Goal: Information Seeking & Learning: Learn about a topic

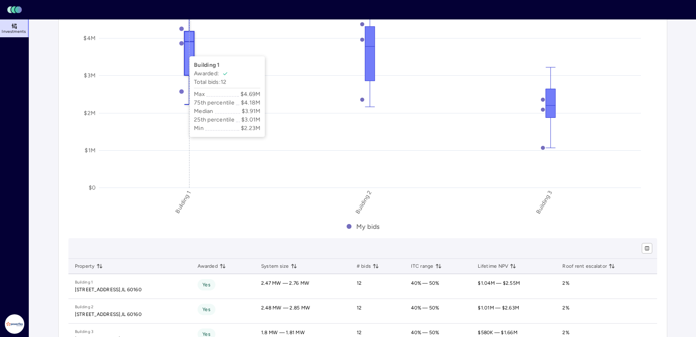
scroll to position [135, 0]
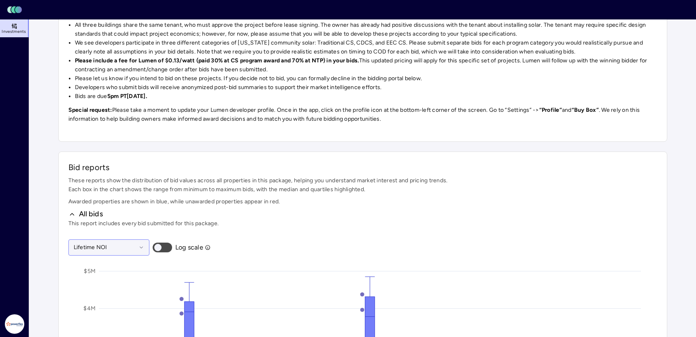
click at [113, 249] on div at bounding box center [105, 247] width 63 height 9
click at [124, 255] on div "Year 1 roof rent" at bounding box center [109, 290] width 70 height 19
click at [406, 219] on span "This report includes every bid submitted for this package." at bounding box center [362, 223] width 589 height 9
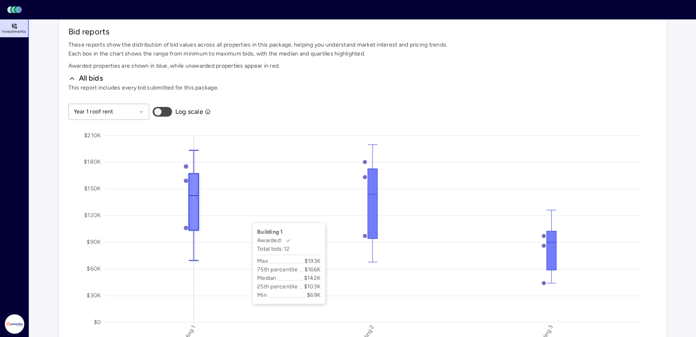
scroll to position [270, 0]
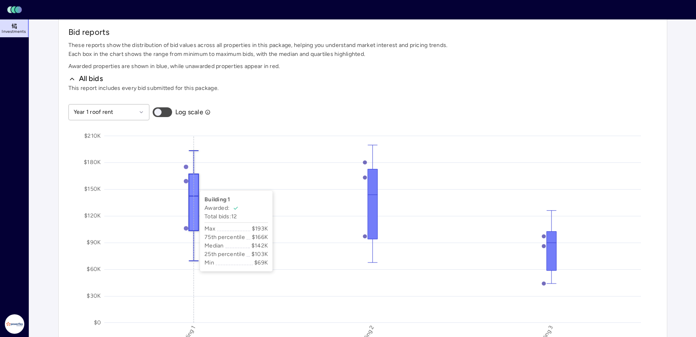
click at [192, 183] on icon at bounding box center [194, 206] width 10 height 110
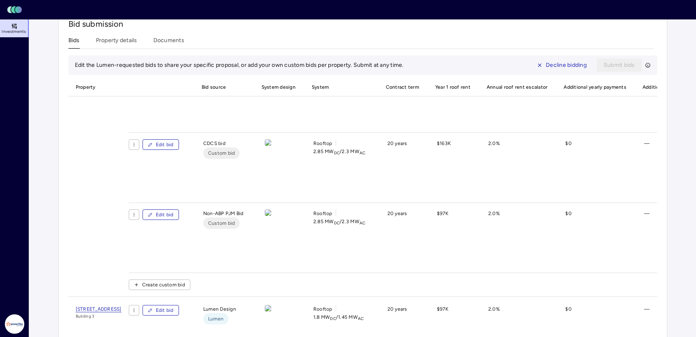
scroll to position [135, 0]
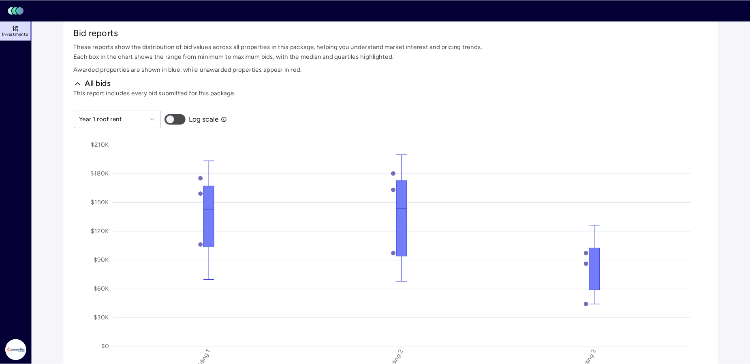
scroll to position [270, 0]
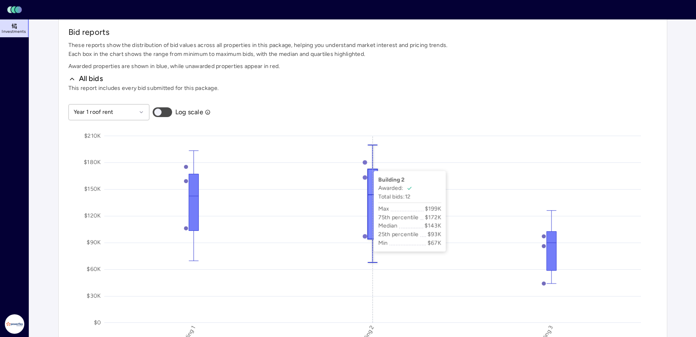
click at [366, 163] on icon at bounding box center [364, 162] width 4 height 4
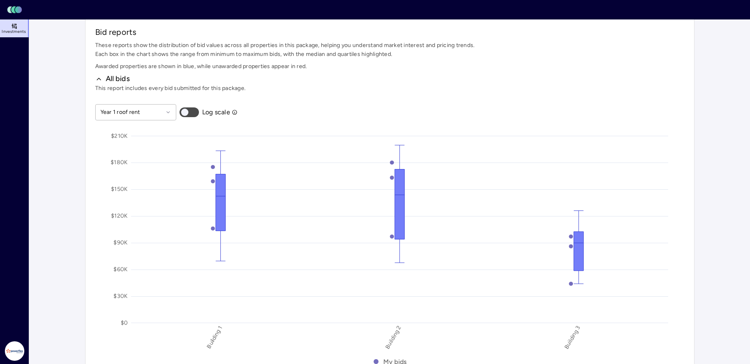
scroll to position [0, 0]
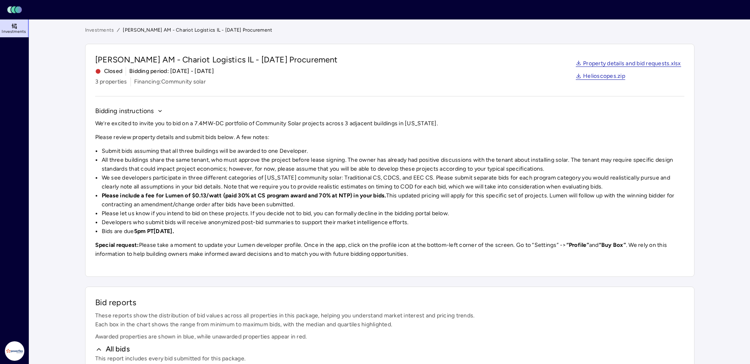
click at [101, 32] on link "Investments" at bounding box center [99, 30] width 29 height 8
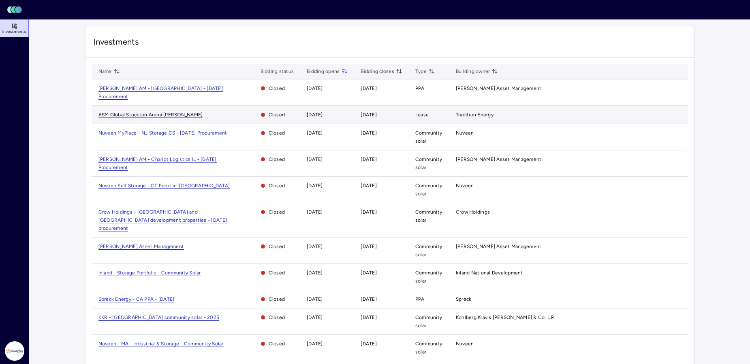
click at [158, 112] on span "ASM Global Stockton Arena [PERSON_NAME]" at bounding box center [150, 115] width 104 height 6
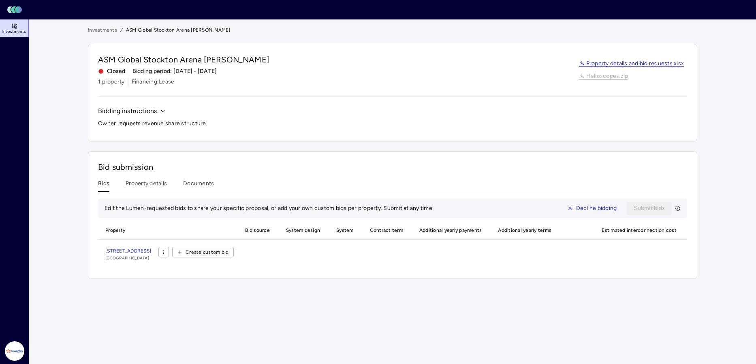
click at [142, 175] on div "Bid submission Bids Property details Documents Edit the Lumen-requested bids to…" at bounding box center [392, 215] width 609 height 128
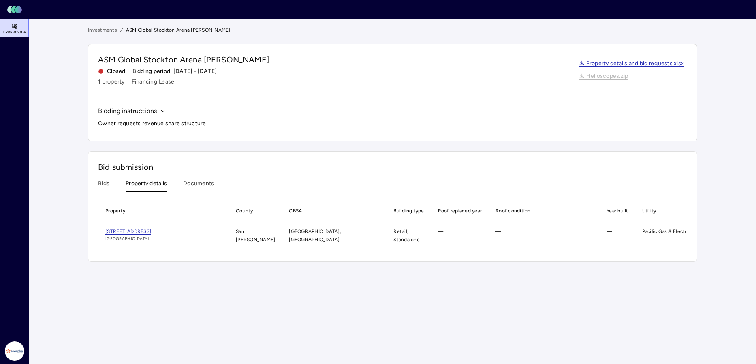
click at [149, 185] on button "Property details" at bounding box center [146, 185] width 41 height 13
click at [197, 184] on button "Documents" at bounding box center [198, 185] width 31 height 13
click at [158, 184] on button "Property details" at bounding box center [146, 185] width 41 height 13
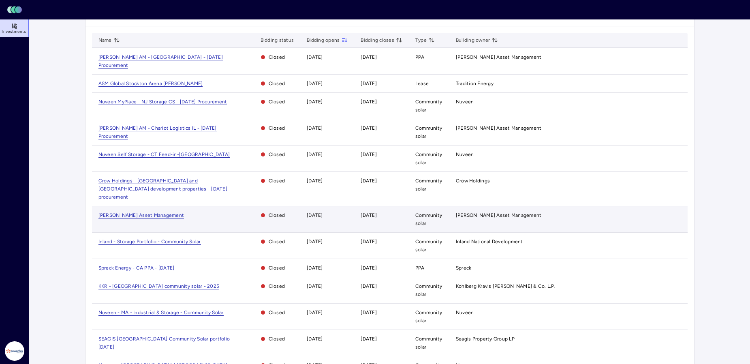
scroll to position [47, 0]
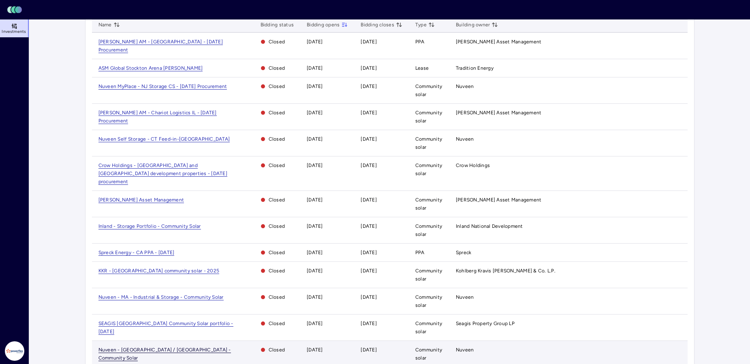
click at [141, 255] on span "Nuveen - [GEOGRAPHIC_DATA] / [GEOGRAPHIC_DATA] - Community Solar" at bounding box center [164, 354] width 132 height 14
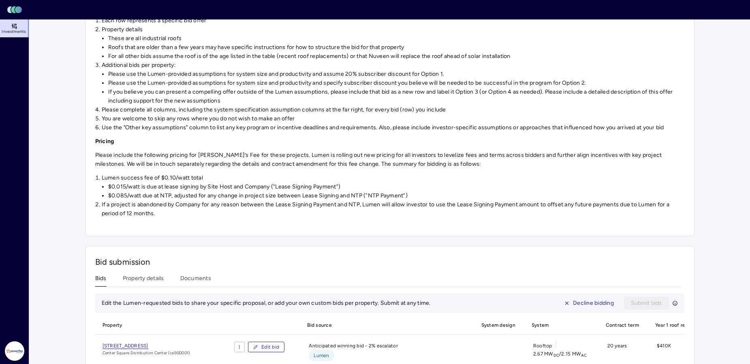
scroll to position [316, 0]
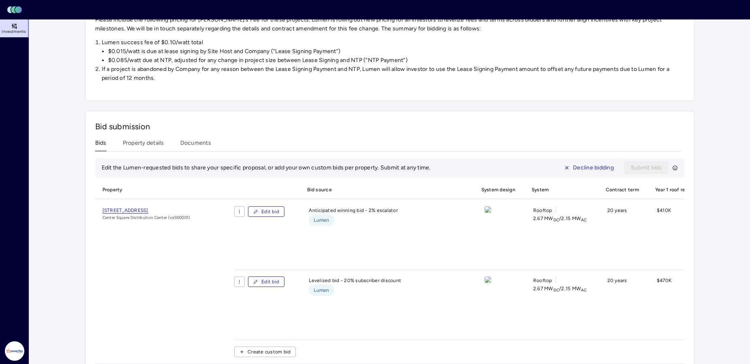
click at [190, 133] on div "Bid submission Bids Property details Documents Edit the Lumen-requested bids to…" at bounding box center [389, 301] width 609 height 381
click at [160, 143] on button "Property details" at bounding box center [143, 144] width 41 height 13
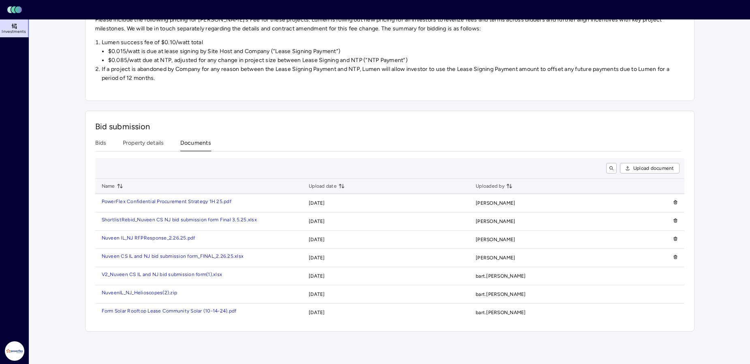
click at [200, 142] on div "Bid submission Bids Property details Documents Upload document Name Upload date…" at bounding box center [389, 221] width 609 height 221
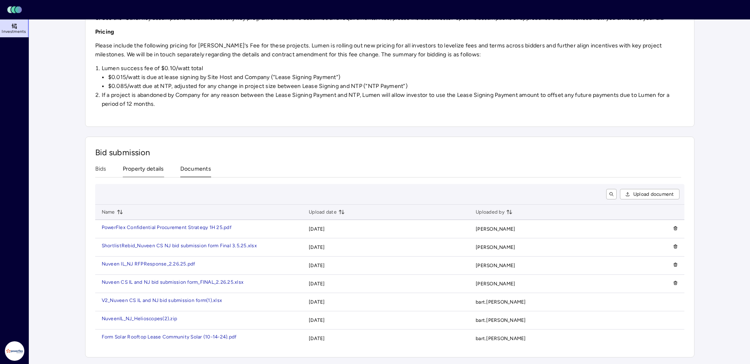
click at [158, 165] on button "Property details" at bounding box center [143, 170] width 41 height 13
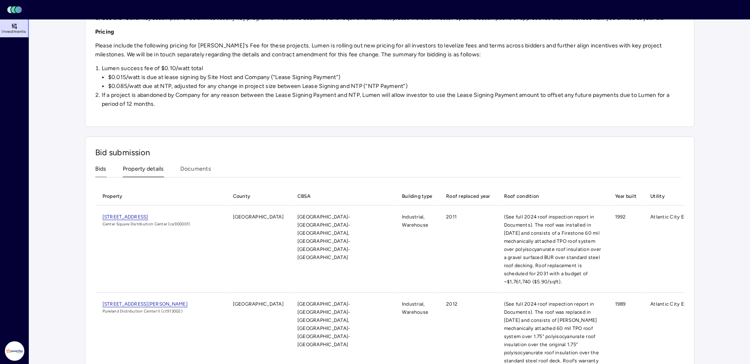
click at [96, 170] on button "Bids" at bounding box center [100, 170] width 11 height 13
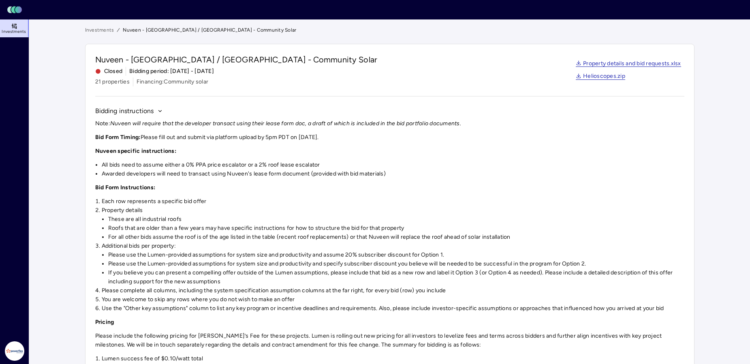
click at [18, 26] on link "Investments" at bounding box center [15, 28] width 30 height 18
